Goal: Transaction & Acquisition: Purchase product/service

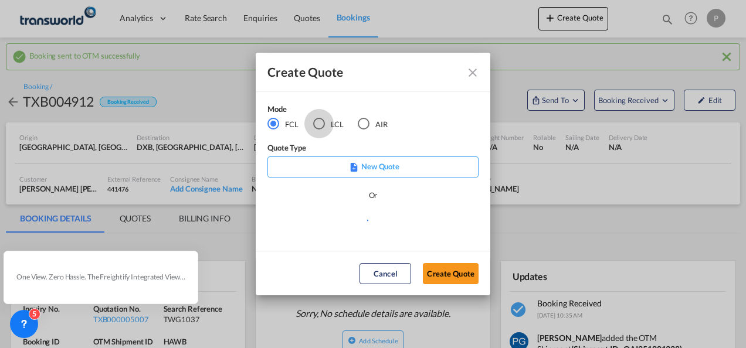
click at [320, 125] on div "LCL" at bounding box center [319, 124] width 12 height 12
click at [448, 270] on button "Create Quote" at bounding box center [451, 273] width 56 height 21
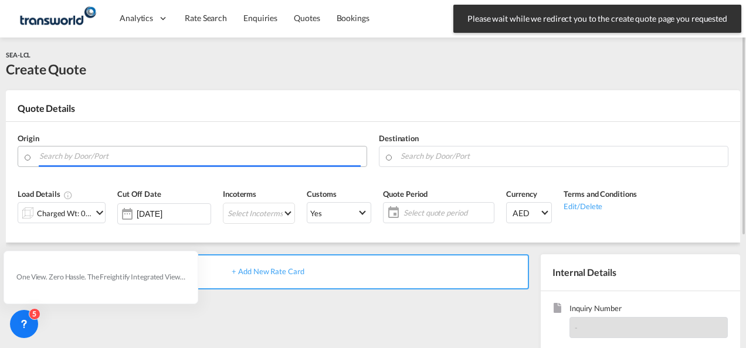
click at [216, 159] on input "Search by Door/Port" at bounding box center [199, 156] width 321 height 21
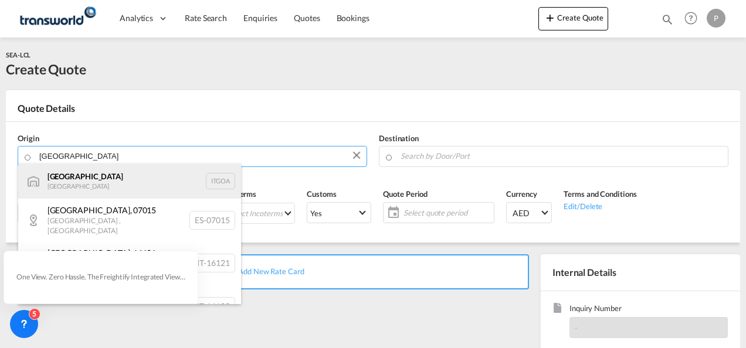
click at [137, 174] on div "Genova Italy ITGOA" at bounding box center [129, 181] width 223 height 35
type input "Genova, ITGOA"
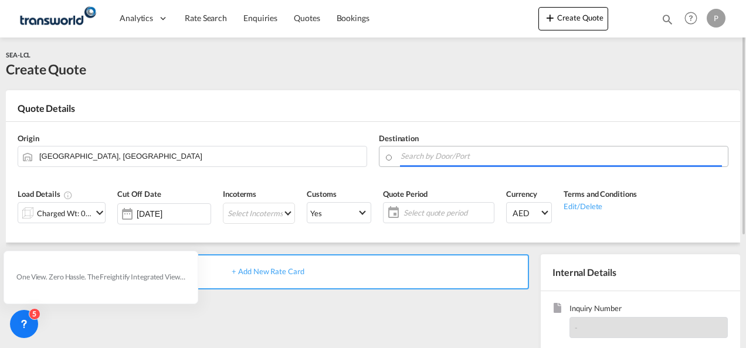
click at [421, 157] on input "Search by Door/Port" at bounding box center [560, 156] width 321 height 21
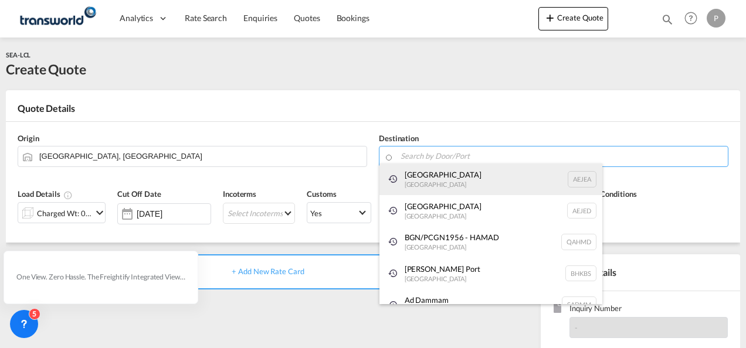
click at [424, 181] on div "Jebel Ali United Arab Emirates AEJEA" at bounding box center [490, 180] width 223 height 32
type input "Jebel Ali, AEJEA"
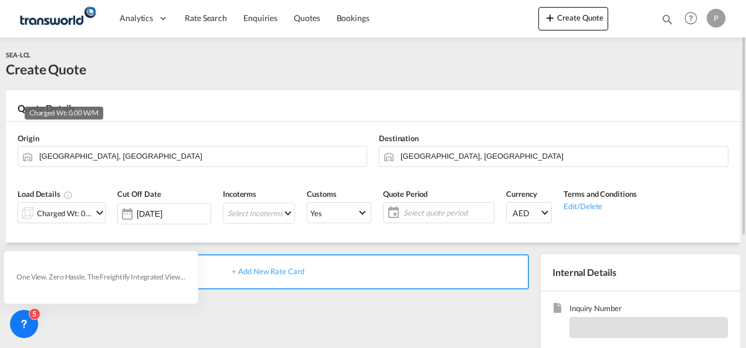
click at [77, 219] on div "Charged Wt: 0.00 W/M" at bounding box center [64, 213] width 55 height 16
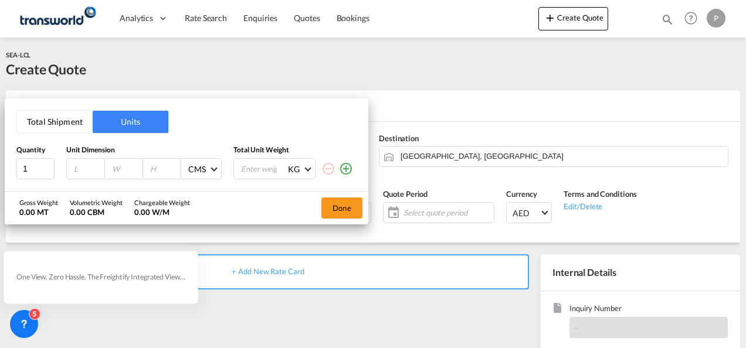
click at [67, 127] on button "Total Shipment" at bounding box center [55, 122] width 76 height 22
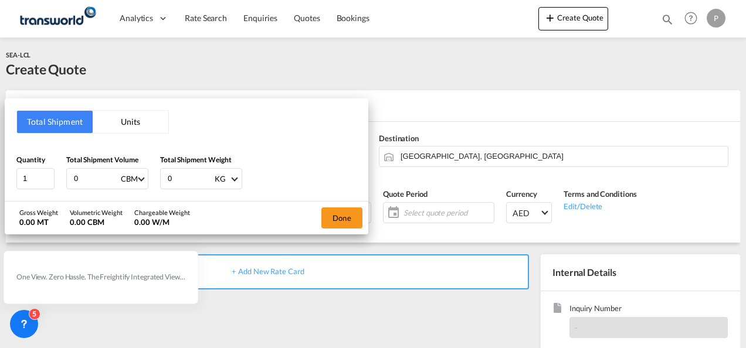
click at [103, 176] on input "0" at bounding box center [96, 179] width 47 height 20
type input "4.3"
click at [186, 182] on input "0" at bounding box center [189, 179] width 47 height 20
type input "4315"
click at [346, 216] on button "Done" at bounding box center [341, 218] width 41 height 21
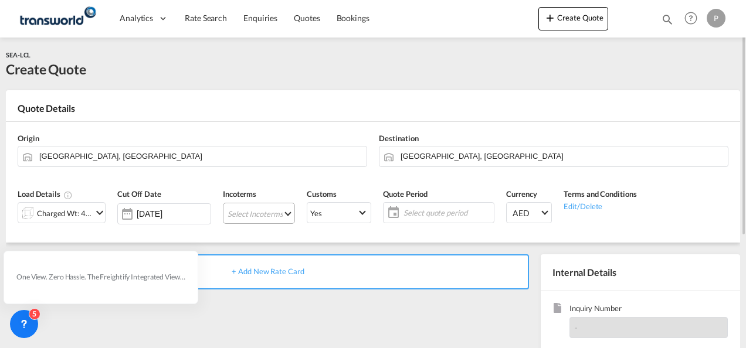
click at [246, 216] on md-select "Select Incoterms FCA - export Free Carrier EXW - export Ex Works CFR - export C…" at bounding box center [259, 213] width 72 height 21
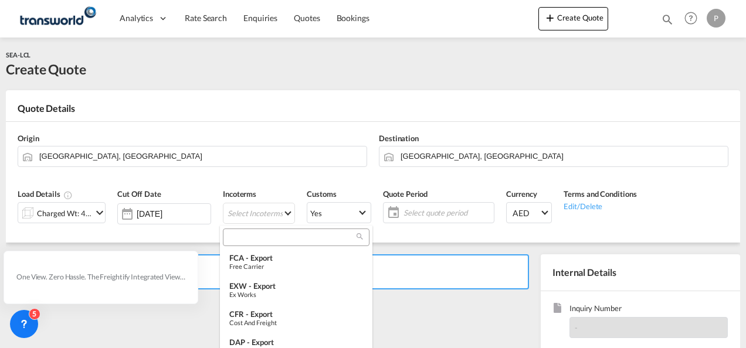
click at [250, 234] on input "search" at bounding box center [291, 237] width 130 height 11
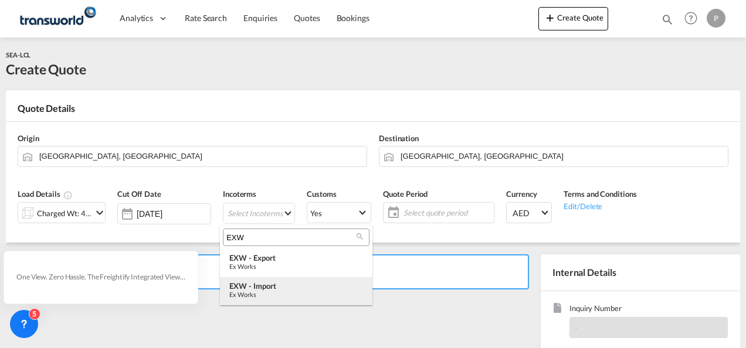
type input "EXW"
click at [261, 280] on md-option "EXW - import Ex Works" at bounding box center [296, 291] width 152 height 28
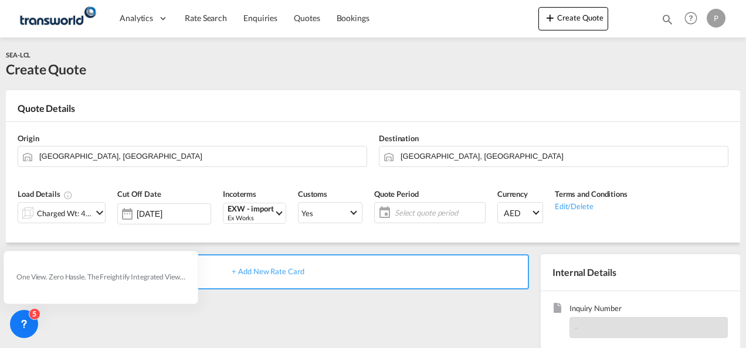
type md-option "[object Object]"
click at [421, 213] on span "Select quote period" at bounding box center [438, 213] width 87 height 11
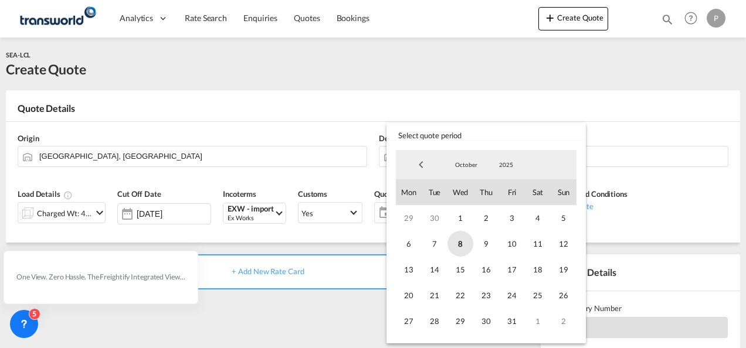
click at [458, 246] on span "8" at bounding box center [460, 244] width 26 height 26
click at [509, 321] on span "31" at bounding box center [512, 321] width 26 height 26
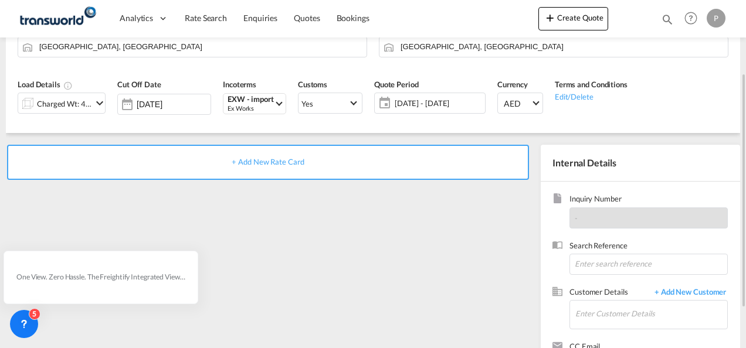
scroll to position [112, 0]
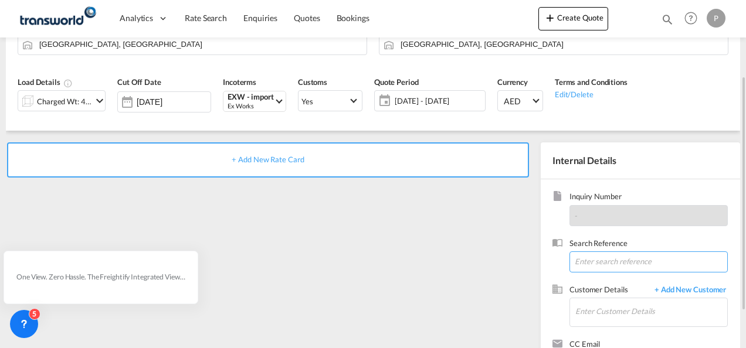
click at [615, 260] on input at bounding box center [648, 261] width 158 height 21
type input "TWG910"
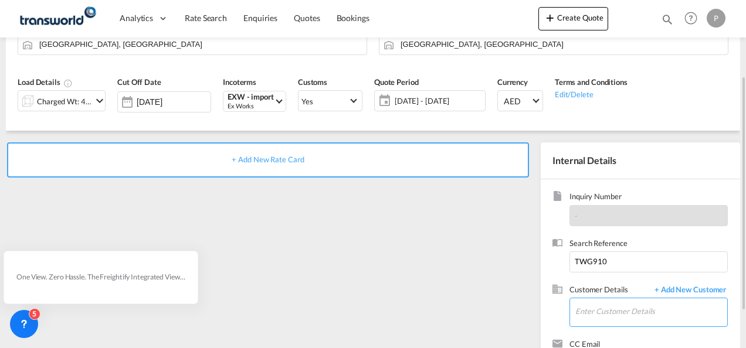
click at [601, 315] on input "Enter Customer Details" at bounding box center [651, 311] width 152 height 26
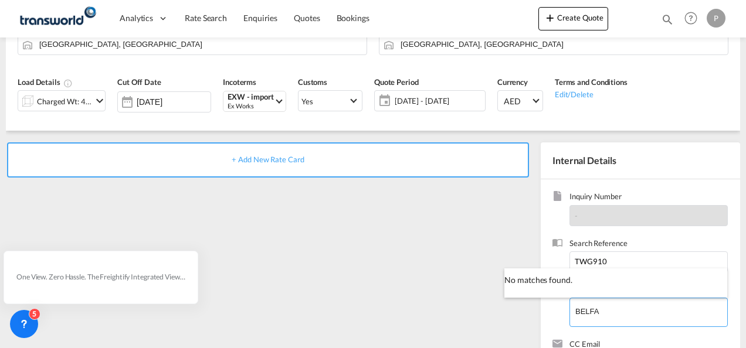
type input "BELFA"
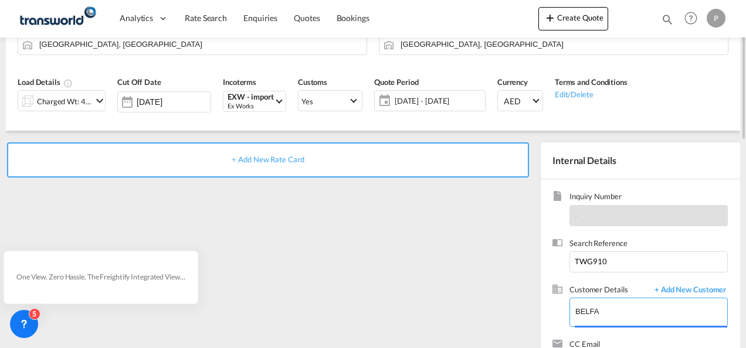
scroll to position [0, 0]
